Goal: Obtain resource: Obtain resource

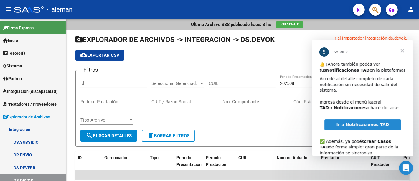
click at [402, 51] on span "Cerrar" at bounding box center [402, 50] width 21 height 21
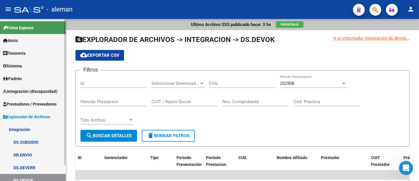
drag, startPoint x: 45, startPoint y: 91, endPoint x: 47, endPoint y: 95, distance: 3.5
click at [45, 91] on span "Integración (discapacidad)" at bounding box center [30, 91] width 55 height 6
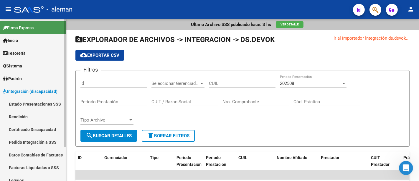
scroll to position [33, 0]
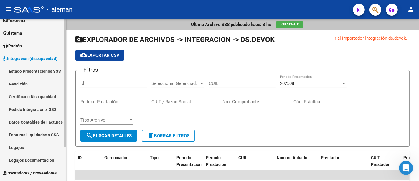
click at [33, 150] on link "Legajos" at bounding box center [33, 147] width 66 height 13
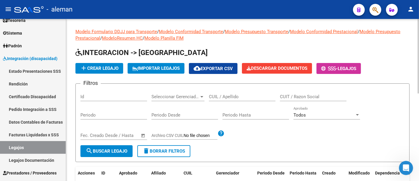
click at [221, 98] on input "CUIL / Apellido" at bounding box center [242, 96] width 67 height 5
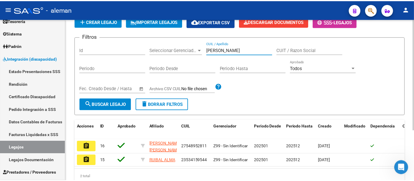
scroll to position [73, 0]
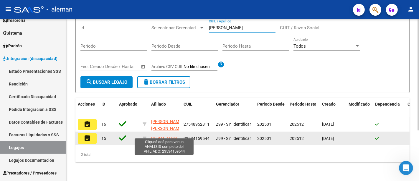
type input "[PERSON_NAME]"
click at [162, 136] on span "RUIBAL ALMA" at bounding box center [164, 138] width 26 height 5
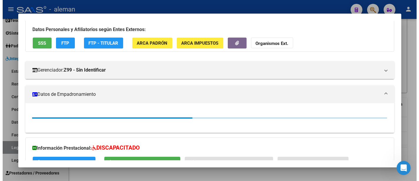
scroll to position [93, 0]
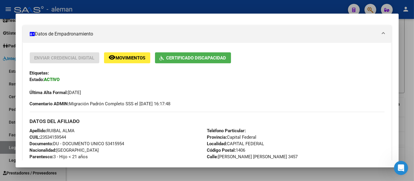
click at [407, 85] on div at bounding box center [207, 90] width 414 height 181
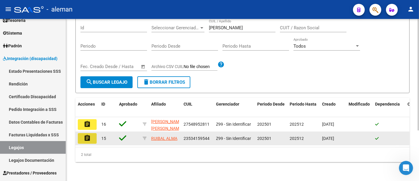
click at [79, 133] on button "assignment" at bounding box center [87, 138] width 19 height 11
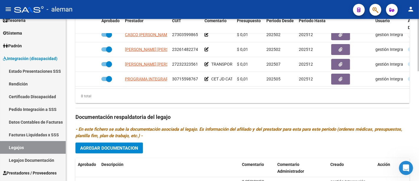
scroll to position [241, 0]
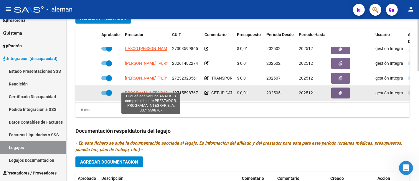
click at [153, 90] on span "PROGRAMA INTEGRAR S. A." at bounding box center [151, 92] width 53 height 5
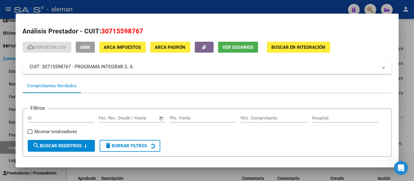
click at [407, 31] on div at bounding box center [207, 90] width 414 height 181
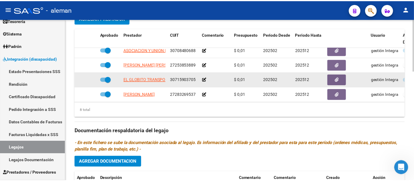
scroll to position [0, 0]
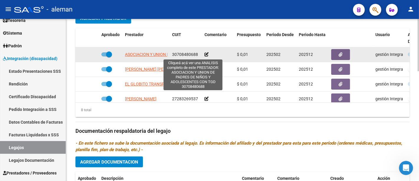
click at [134, 54] on span "ASOCIACION Y UNION DE PADRES DE NIÑOS Y ADOLESCENTES CON TGD" at bounding box center [192, 54] width 135 height 5
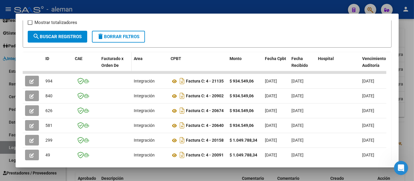
scroll to position [115, 0]
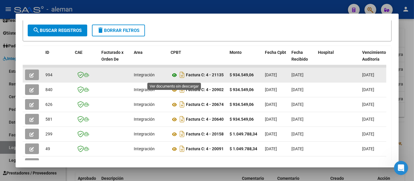
click at [175, 77] on icon at bounding box center [175, 74] width 8 height 7
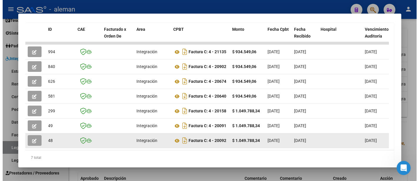
scroll to position [161, 0]
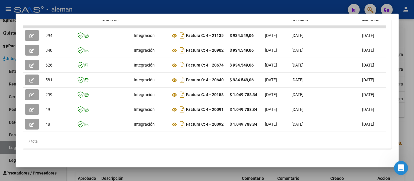
click at [403, 59] on div at bounding box center [207, 90] width 414 height 181
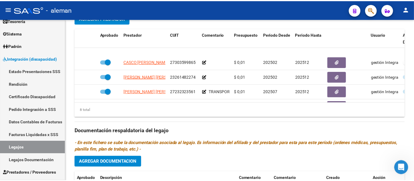
scroll to position [70, 0]
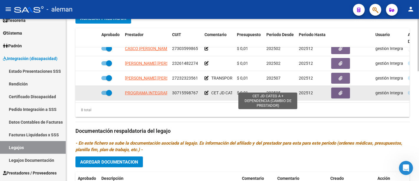
click at [222, 90] on span "CET JD CATEG A + DEPENDENCIA (CAMBIO DE PRESTADOR)" at bounding box center [266, 92] width 111 height 5
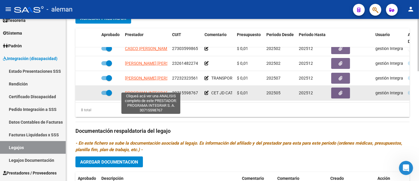
click at [135, 90] on span "PROGRAMA INTEGRAR S. A." at bounding box center [151, 92] width 53 height 5
type textarea "30715598767"
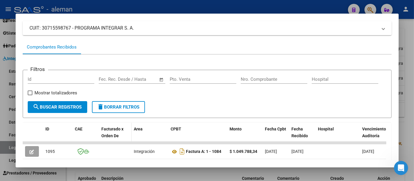
scroll to position [65, 0]
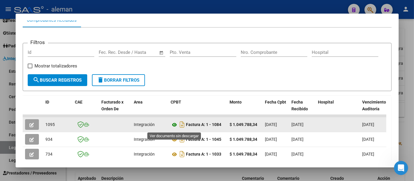
click at [175, 127] on icon at bounding box center [175, 124] width 8 height 7
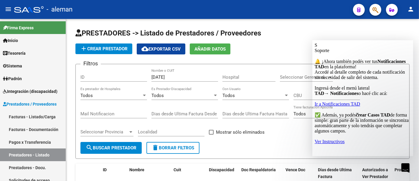
scroll to position [55, 0]
